Goal: Task Accomplishment & Management: Manage account settings

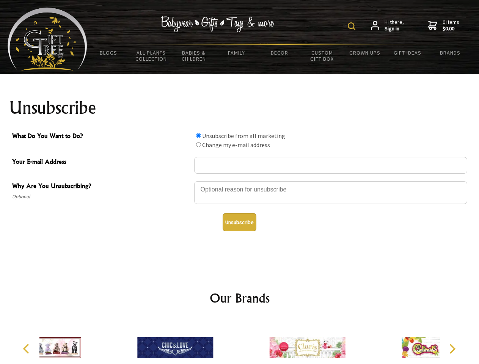
click at [353, 26] on img at bounding box center [352, 26] width 8 height 8
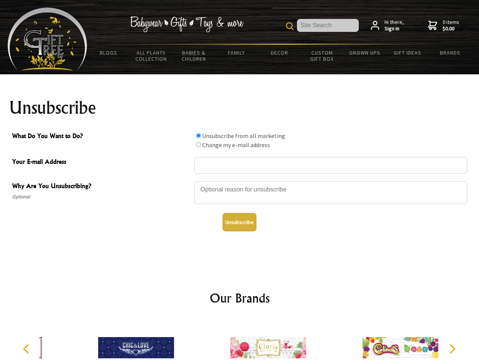
click at [240, 181] on div at bounding box center [330, 194] width 273 height 27
click at [198, 135] on input "What Do You Want to Do?" at bounding box center [198, 135] width 5 height 5
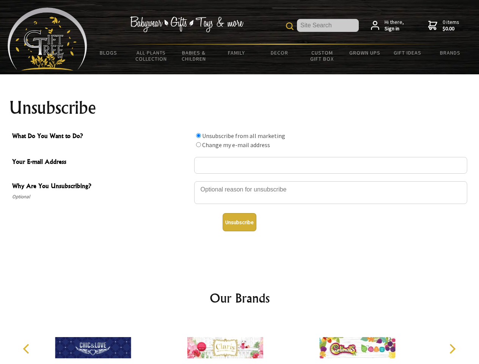
click at [198, 145] on input "What Do You Want to Do?" at bounding box center [198, 144] width 5 height 5
radio input "true"
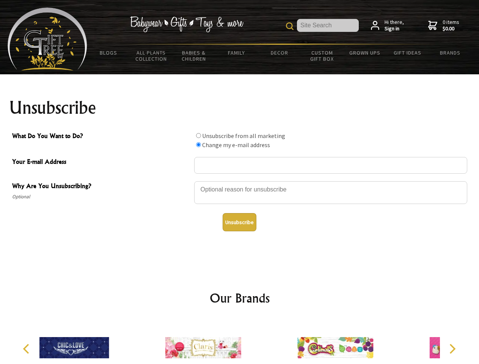
click at [239, 222] on button "Unsubscribe" at bounding box center [240, 222] width 34 height 18
click at [240, 342] on div at bounding box center [203, 348] width 132 height 59
click at [27, 349] on icon "Previous" at bounding box center [27, 349] width 10 height 10
click at [452, 349] on icon "Next" at bounding box center [452, 349] width 10 height 10
